Goal: Transaction & Acquisition: Subscribe to service/newsletter

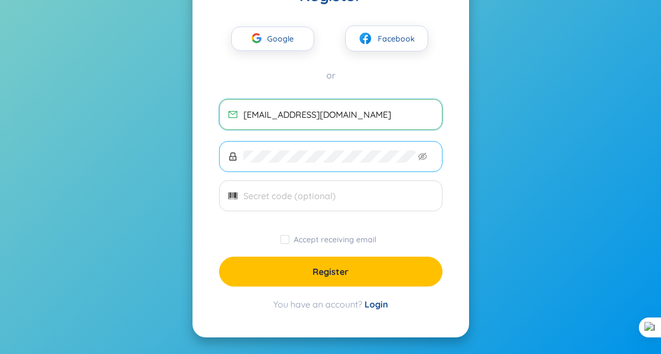
type input "[EMAIL_ADDRESS][DOMAIN_NAME]"
click at [288, 163] on span at bounding box center [331, 156] width 224 height 31
click at [319, 237] on span "Accept receiving email" at bounding box center [334, 240] width 91 height 10
click at [289, 237] on input "Accept receiving email" at bounding box center [285, 239] width 9 height 9
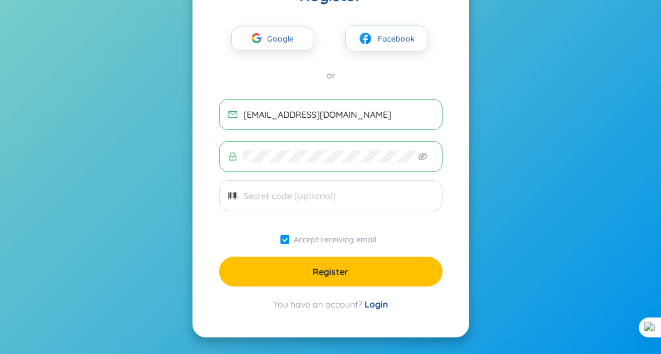
click at [311, 237] on span "Accept receiving email" at bounding box center [334, 240] width 91 height 10
click at [289, 237] on input "Accept receiving email" at bounding box center [285, 239] width 9 height 9
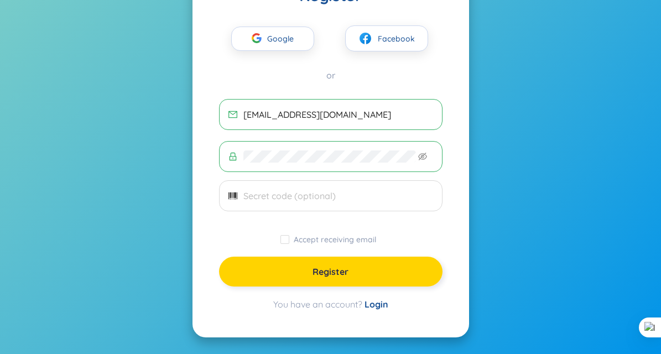
click at [309, 269] on button "Register" at bounding box center [331, 272] width 224 height 30
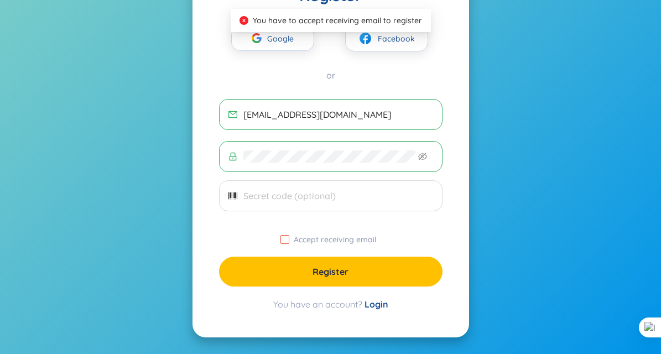
click at [288, 240] on input "Accept receiving email" at bounding box center [285, 239] width 9 height 9
checkbox input "true"
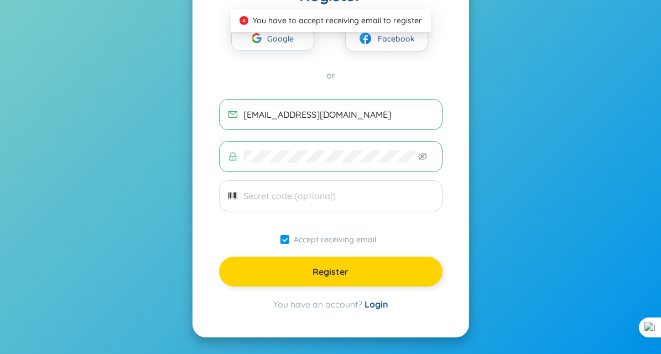
click at [289, 263] on button "Register" at bounding box center [331, 272] width 224 height 30
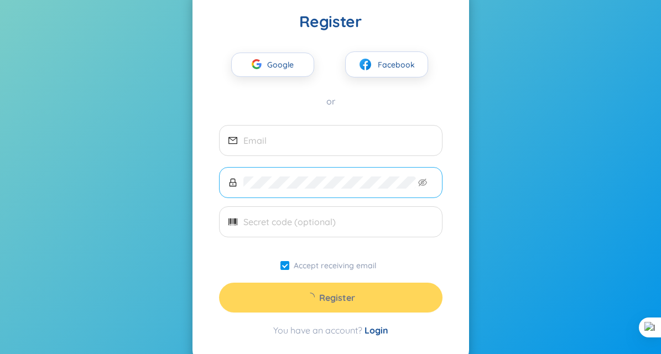
scroll to position [86, 0]
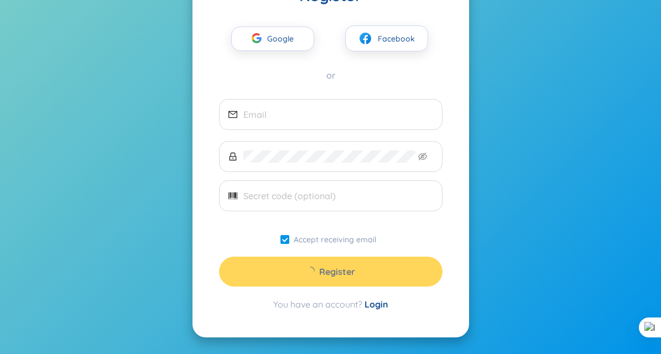
click at [359, 288] on div "Register Google Facebook or Accept receiving email Register You have an account…" at bounding box center [331, 148] width 277 height 378
